Goal: Find specific page/section: Find specific page/section

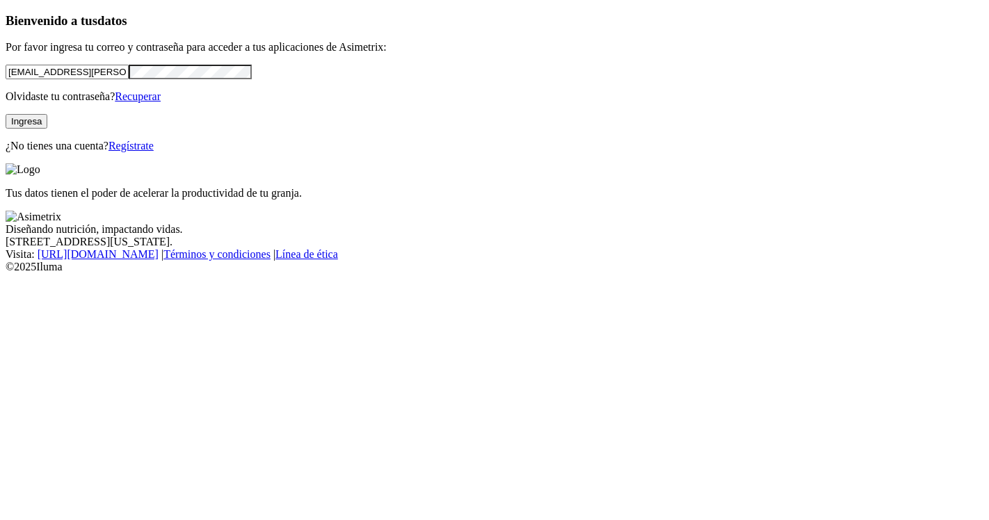
click at [47, 129] on button "Ingresa" at bounding box center [27, 121] width 42 height 15
